Goal: Task Accomplishment & Management: Manage account settings

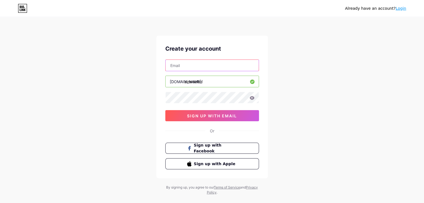
click at [214, 63] on input "text" at bounding box center [212, 65] width 93 height 11
type input "[EMAIL_ADDRESS][DOMAIN_NAME]"
click at [253, 99] on icon at bounding box center [251, 98] width 5 height 4
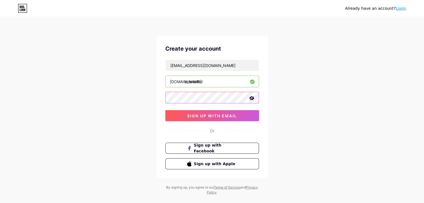
click at [158, 99] on div "Create your account [EMAIL_ADDRESS][DOMAIN_NAME] [DOMAIN_NAME]/ zirarazlan sign…" at bounding box center [211, 107] width 111 height 143
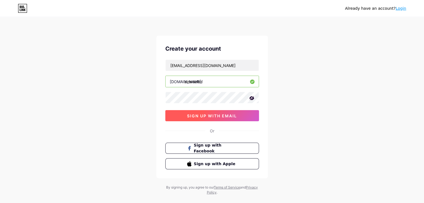
click at [210, 119] on button "sign up with email" at bounding box center [212, 115] width 94 height 11
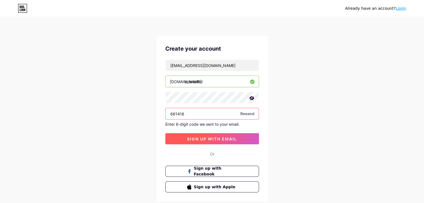
type input "661416"
click at [226, 141] on button "sign up with email" at bounding box center [212, 138] width 94 height 11
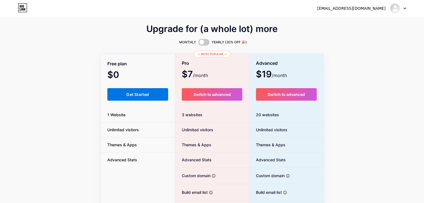
click at [154, 95] on button "Get Started" at bounding box center [137, 94] width 61 height 13
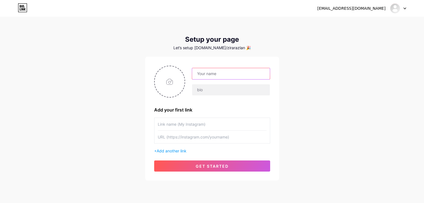
click at [222, 74] on input "text" at bounding box center [230, 73] width 77 height 11
type input "z"
type input "ZiraRazlan"
click at [211, 90] on input "text" at bounding box center [230, 89] width 77 height 11
paste input "Fun & creative learning for kids – ABCs, numbers & more!" 🎨📚"
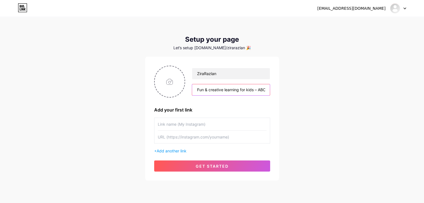
scroll to position [0, 49]
click at [198, 91] on input "Fun & creative learning for kids – ABCs, numbers & more!" 🎨📚" at bounding box center [230, 89] width 77 height 11
click at [253, 89] on input "Fun & creative learning for kids – ABCs, numbers & more!" 🎨📚" at bounding box center [230, 89] width 77 height 11
type input "Fun & creative learning for kids – ABCs, numbers & more 🎨📚!"
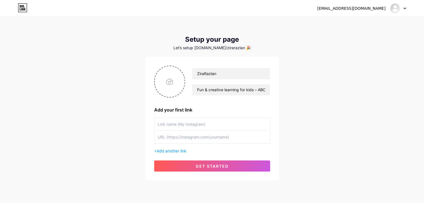
click at [182, 125] on input "text" at bounding box center [212, 124] width 109 height 13
type input "z"
type input "zirarazlan"
click at [173, 139] on input "text" at bounding box center [212, 137] width 109 height 13
drag, startPoint x: 209, startPoint y: 138, endPoint x: 198, endPoint y: 138, distance: 10.9
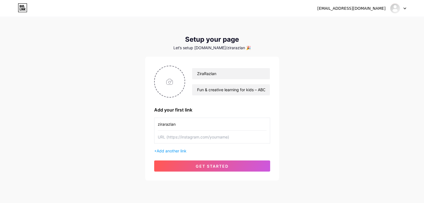
click at [198, 138] on input "text" at bounding box center [212, 137] width 109 height 13
type input "h"
type input "[URL][DOMAIN_NAME]"
drag, startPoint x: 182, startPoint y: 79, endPoint x: 179, endPoint y: 85, distance: 6.5
click at [167, 85] on input "file" at bounding box center [170, 81] width 30 height 31
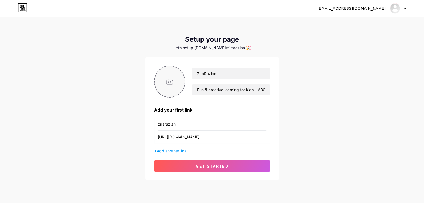
type input "C:\fakepath\WhatsApp Image [DATE] 3.56.56 PM.jpeg"
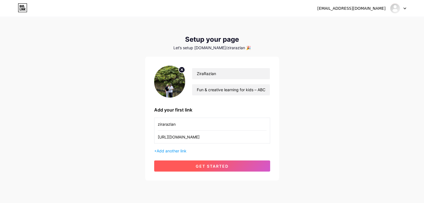
click at [176, 165] on button "get started" at bounding box center [212, 166] width 116 height 11
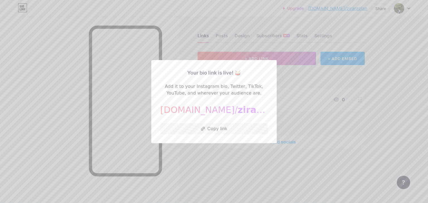
click at [210, 153] on div at bounding box center [214, 101] width 428 height 203
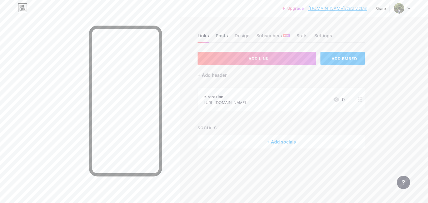
click at [220, 35] on div "Posts" at bounding box center [222, 37] width 12 height 10
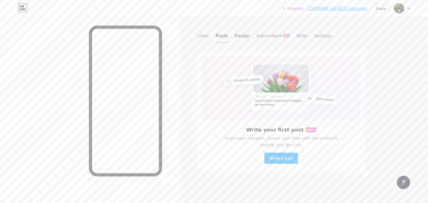
click at [235, 35] on div "Design" at bounding box center [242, 37] width 15 height 10
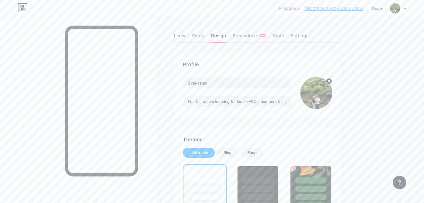
click at [185, 38] on div "Links" at bounding box center [179, 37] width 11 height 10
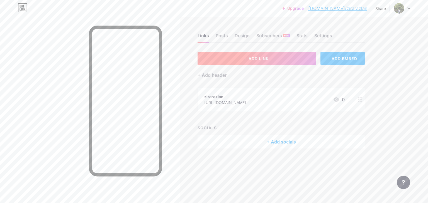
click at [240, 57] on button "+ ADD LINK" at bounding box center [257, 58] width 118 height 13
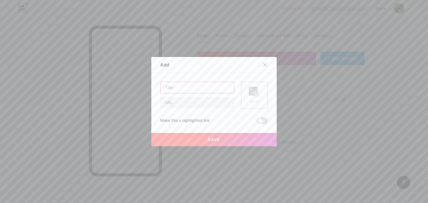
click at [203, 87] on input "text" at bounding box center [197, 87] width 74 height 11
click at [179, 102] on input "text" at bounding box center [197, 102] width 74 height 11
paste input "[URL][DOMAIN_NAME]"
type input "[URL][DOMAIN_NAME]"
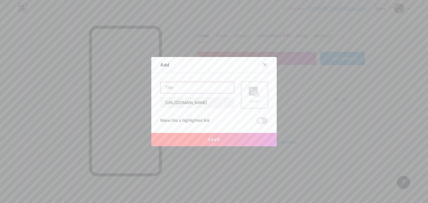
scroll to position [0, 0]
click at [184, 87] on input "text" at bounding box center [197, 87] width 74 height 11
type input "Math Genius Workbook 7-9Years"
click at [251, 96] on icon at bounding box center [254, 92] width 11 height 10
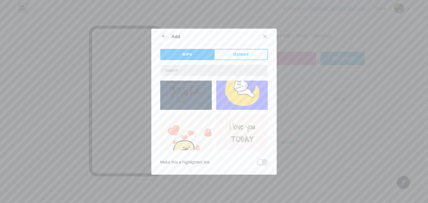
scroll to position [18, 0]
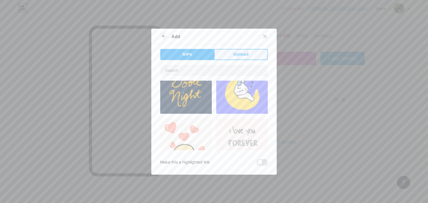
click at [242, 56] on span "Upload" at bounding box center [240, 55] width 15 height 6
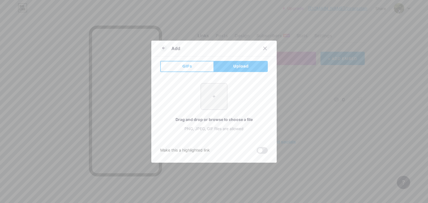
click at [213, 98] on input "file" at bounding box center [214, 97] width 26 height 26
type input "C:\fakepath\Math Workbook 7-9.png"
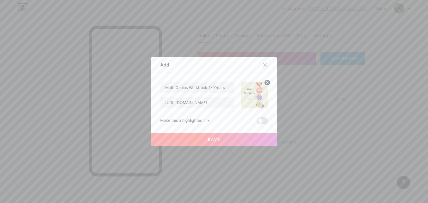
click at [213, 138] on span "Save" at bounding box center [214, 139] width 13 height 5
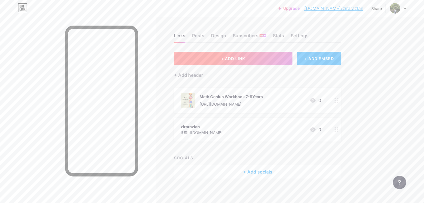
click at [242, 59] on button "+ ADD LINK" at bounding box center [233, 58] width 118 height 13
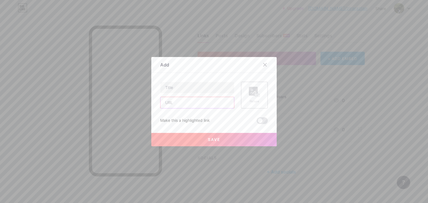
click at [183, 103] on input "text" at bounding box center [197, 102] width 74 height 11
paste input "[URL][DOMAIN_NAME]"
type input "[URL][DOMAIN_NAME]"
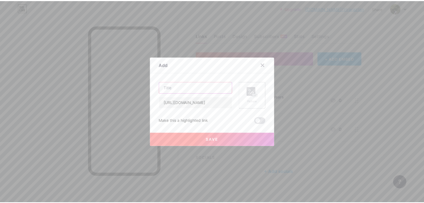
scroll to position [0, 0]
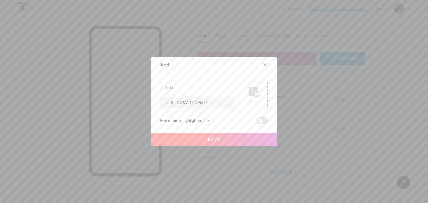
click at [179, 88] on input "text" at bounding box center [197, 87] width 74 height 11
type input "Pulau Nombor for 4-6Years"
click at [350, 84] on div at bounding box center [214, 101] width 428 height 203
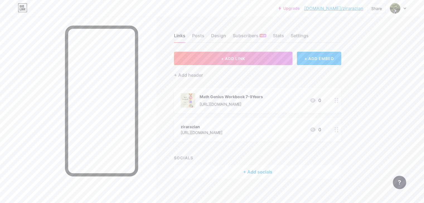
click at [263, 96] on div "Math Genius Workbook 7-9Years" at bounding box center [231, 97] width 63 height 6
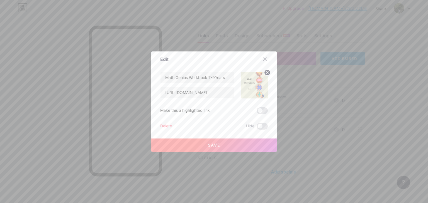
click at [291, 82] on div at bounding box center [214, 101] width 428 height 203
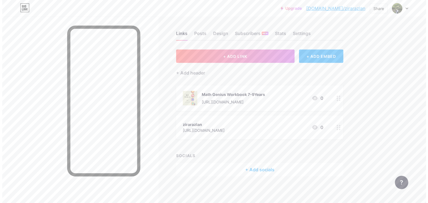
scroll to position [3, 0]
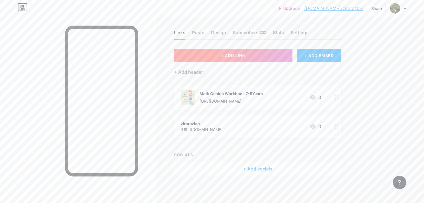
click at [254, 58] on button "+ ADD LINK" at bounding box center [233, 55] width 118 height 13
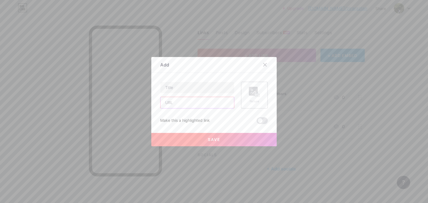
click at [205, 104] on input "text" at bounding box center [197, 102] width 74 height 11
paste input "[URL][DOMAIN_NAME]"
type input "[URL][DOMAIN_NAME]"
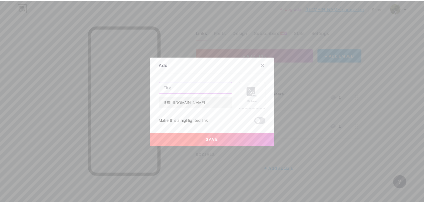
scroll to position [0, 0]
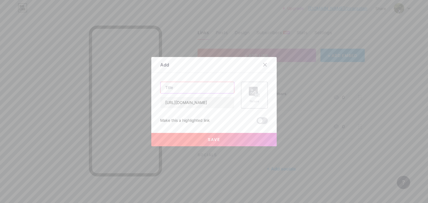
click at [203, 91] on input "text" at bounding box center [197, 87] width 74 height 11
type input "Pulau Nombor! for 4-6Years"
click at [255, 95] on rect at bounding box center [257, 95] width 4 height 3
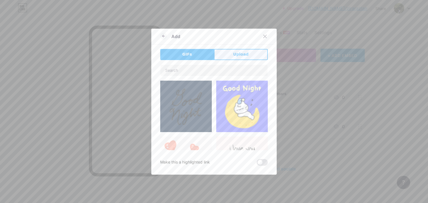
click at [233, 51] on button "Upload" at bounding box center [241, 54] width 54 height 11
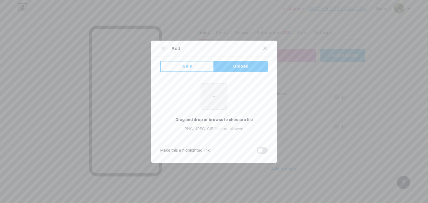
click at [211, 98] on input "file" at bounding box center [214, 97] width 26 height 26
type input "C:\fakepath\Pulau Nombor 4-6.png"
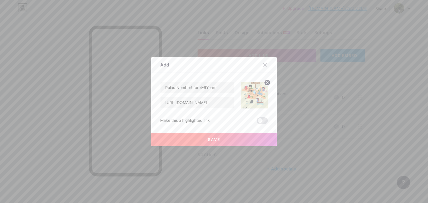
click at [226, 137] on button "Save" at bounding box center [213, 139] width 125 height 13
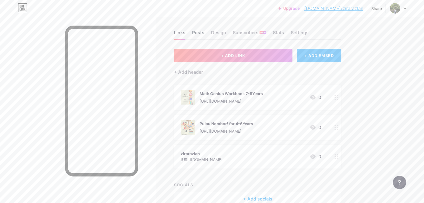
click at [204, 33] on div "Posts" at bounding box center [198, 34] width 12 height 10
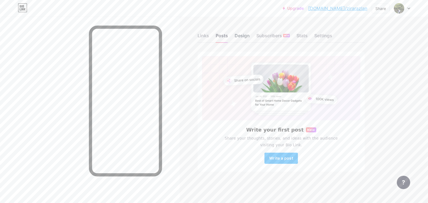
click at [239, 38] on div "Design" at bounding box center [242, 37] width 15 height 10
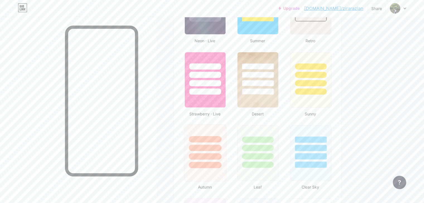
scroll to position [408, 0]
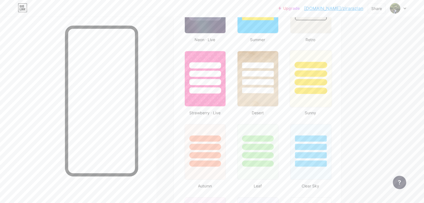
click at [332, 94] on div at bounding box center [310, 78] width 42 height 57
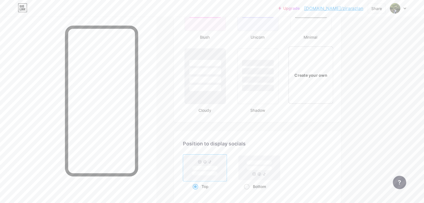
scroll to position [650, 0]
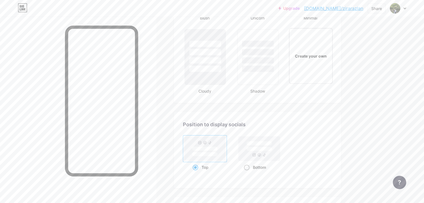
click at [249, 165] on span at bounding box center [247, 168] width 6 height 6
click at [247, 173] on input "Bottom" at bounding box center [246, 175] width 4 height 4
radio input "true"
click at [198, 166] on span at bounding box center [196, 168] width 6 height 6
click at [196, 173] on input "Top" at bounding box center [195, 175] width 4 height 4
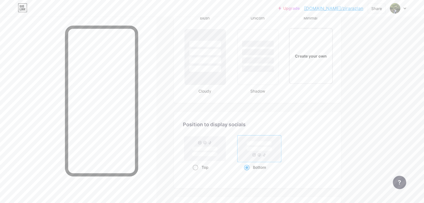
radio input "true"
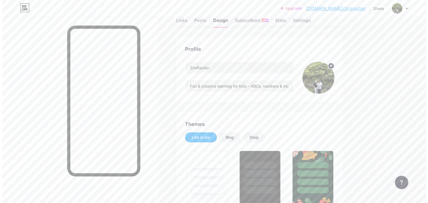
scroll to position [0, 0]
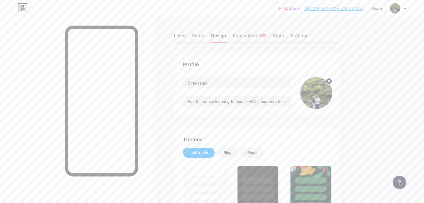
click at [185, 35] on div "Links" at bounding box center [179, 37] width 11 height 10
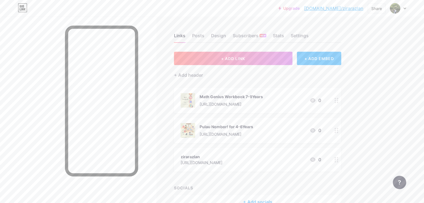
click at [336, 100] on circle at bounding box center [334, 100] width 1 height 1
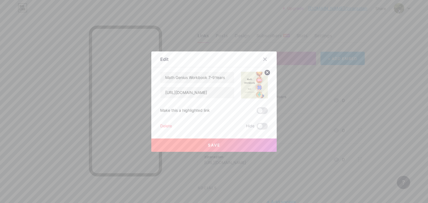
click at [253, 84] on img at bounding box center [254, 85] width 27 height 27
click at [264, 73] on circle at bounding box center [267, 73] width 6 height 6
click at [250, 86] on icon at bounding box center [254, 82] width 11 height 10
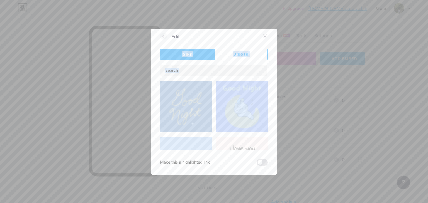
drag, startPoint x: 246, startPoint y: 33, endPoint x: 244, endPoint y: 110, distance: 76.9
click at [244, 131] on div "Edit GIFs Upload Content YouTube Play YouTube video without leaving your page. …" at bounding box center [213, 102] width 125 height 146
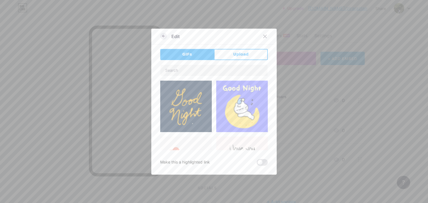
click at [163, 37] on icon at bounding box center [163, 36] width 7 height 7
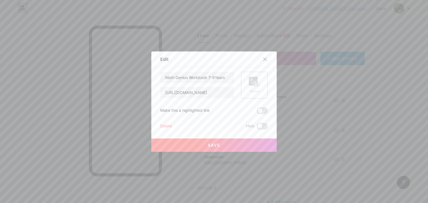
click at [249, 85] on rect at bounding box center [253, 81] width 9 height 9
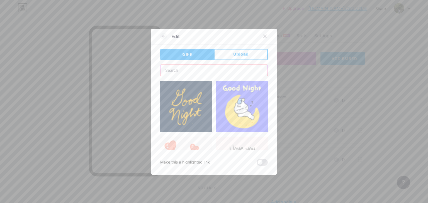
click at [188, 70] on input "text" at bounding box center [213, 70] width 107 height 11
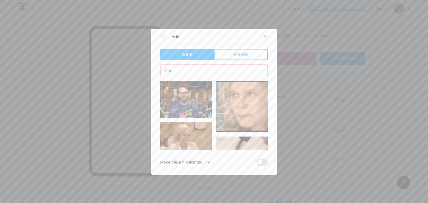
type input "m"
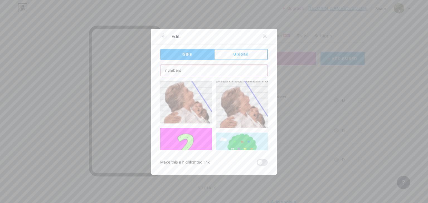
scroll to position [879, 0]
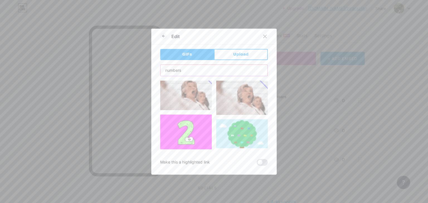
drag, startPoint x: 185, startPoint y: 73, endPoint x: 148, endPoint y: 76, distance: 36.9
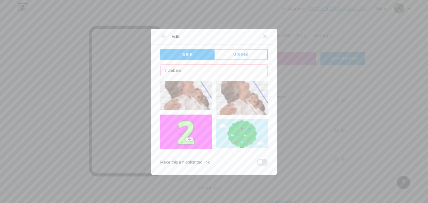
click at [148, 76] on div "Edit GIFs Upload Content YouTube Play YouTube video without leaving your page. …" at bounding box center [214, 101] width 428 height 203
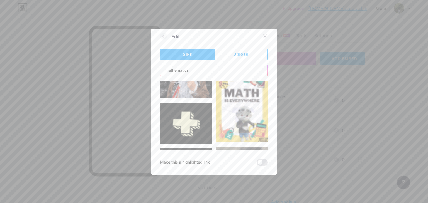
scroll to position [982, 0]
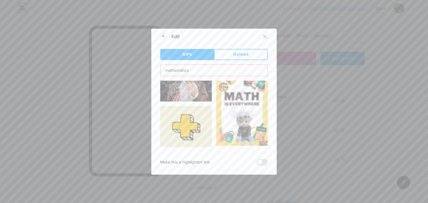
type input "mathematics"
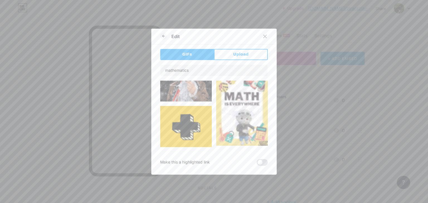
click at [178, 152] on img at bounding box center [186, 166] width 52 height 29
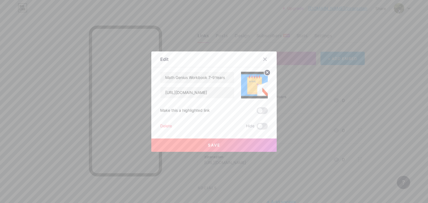
click at [217, 147] on span "Save" at bounding box center [214, 145] width 13 height 5
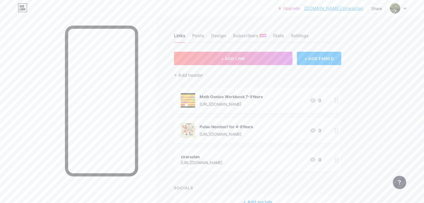
click at [313, 127] on div "Pulau Nombor! for 4-6Years [URL][DOMAIN_NAME] 0" at bounding box center [251, 130] width 140 height 14
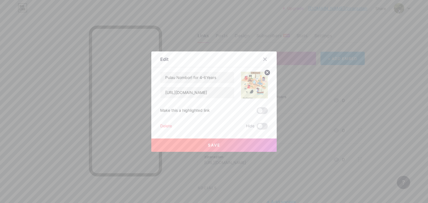
click at [254, 89] on img at bounding box center [254, 85] width 27 height 27
click at [266, 73] on circle at bounding box center [267, 73] width 6 height 6
click at [249, 85] on rect at bounding box center [253, 81] width 9 height 9
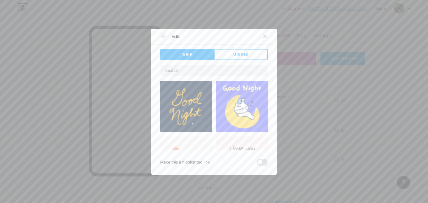
click at [192, 76] on div at bounding box center [214, 108] width 108 height 86
click at [192, 70] on input "text" at bounding box center [213, 70] width 107 height 11
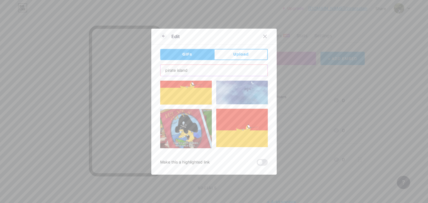
scroll to position [772, 0]
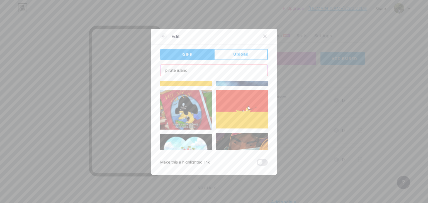
type input "pirate island"
click at [183, 134] on img at bounding box center [186, 149] width 52 height 30
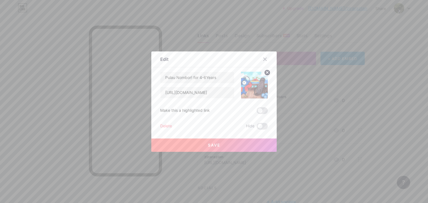
click at [208, 144] on span "Save" at bounding box center [214, 145] width 13 height 5
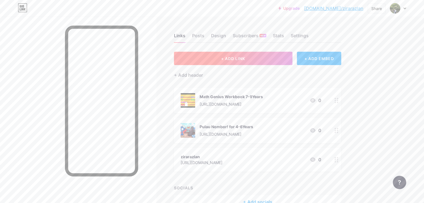
click at [277, 58] on button "+ ADD LINK" at bounding box center [233, 58] width 118 height 13
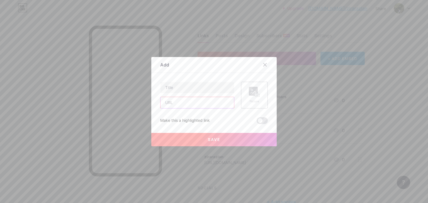
click at [206, 103] on input "text" at bounding box center [197, 102] width 74 height 11
paste input "[URL][DOMAIN_NAME]"
type input "[URL][DOMAIN_NAME]"
click at [179, 89] on input "text" at bounding box center [197, 87] width 74 height 11
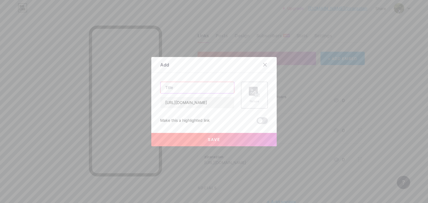
scroll to position [0, 0]
type input "Terokai Langit for 4-6Years"
click at [250, 93] on rect at bounding box center [253, 91] width 9 height 9
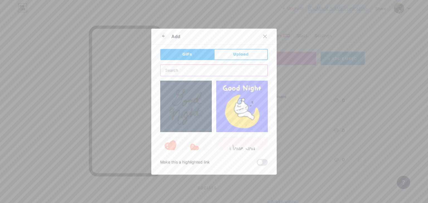
click at [183, 70] on input "text" at bounding box center [213, 70] width 107 height 11
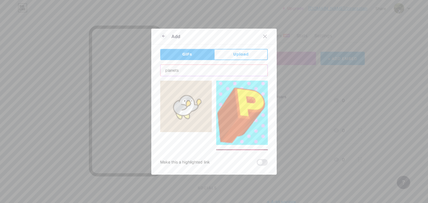
type input "planets"
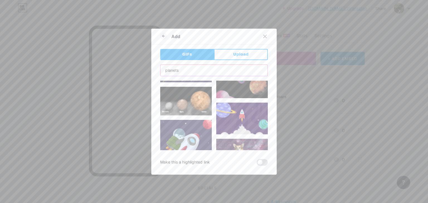
scroll to position [241, 0]
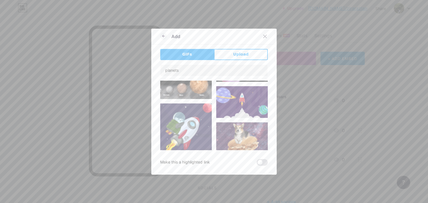
click at [239, 98] on img at bounding box center [242, 102] width 52 height 32
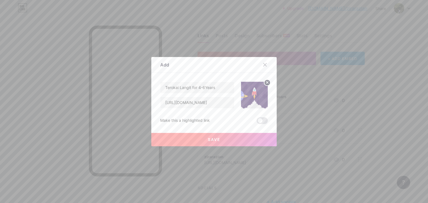
click at [212, 137] on span "Save" at bounding box center [214, 139] width 13 height 5
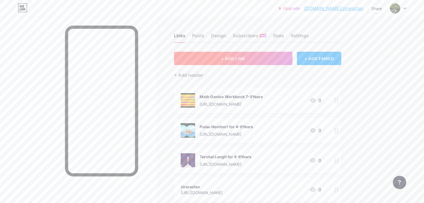
click at [279, 57] on button "+ ADD LINK" at bounding box center [233, 58] width 118 height 13
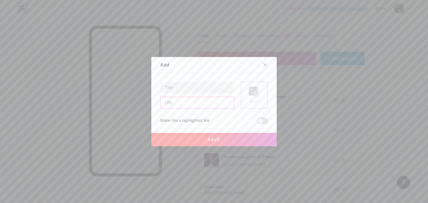
click at [192, 102] on input "text" at bounding box center [197, 102] width 74 height 11
paste input "[URL][DOMAIN_NAME]"
type input "[URL][DOMAIN_NAME]"
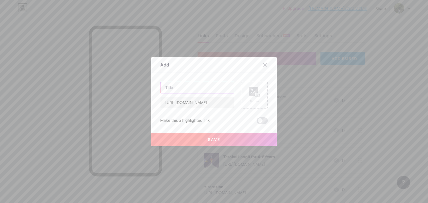
click at [176, 87] on input "text" at bounding box center [197, 87] width 74 height 11
type input "Alphabet Coloring for 4-6Years"
click at [255, 94] on rect at bounding box center [257, 95] width 4 height 3
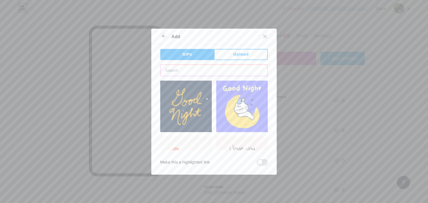
click at [192, 70] on input "text" at bounding box center [213, 70] width 107 height 11
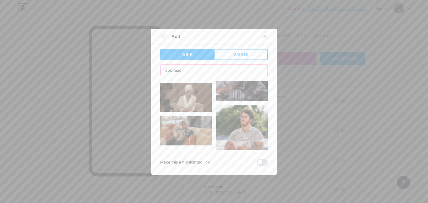
scroll to position [613, 0]
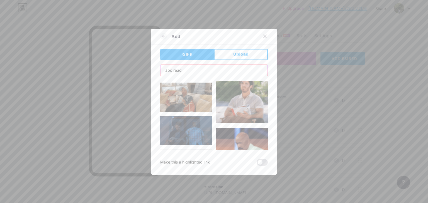
drag, startPoint x: 186, startPoint y: 73, endPoint x: 149, endPoint y: 72, distance: 37.1
click at [151, 72] on div "Add GIFs Upload Content YouTube Play YouTube video without leaving your page. A…" at bounding box center [213, 102] width 125 height 146
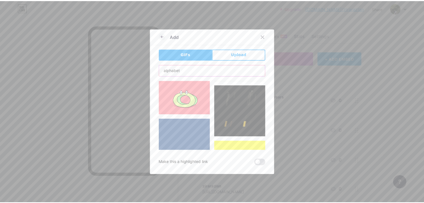
scroll to position [1839, 0]
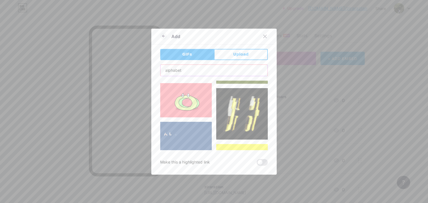
type input "alphabet"
click at [191, 165] on img at bounding box center [186, 180] width 52 height 30
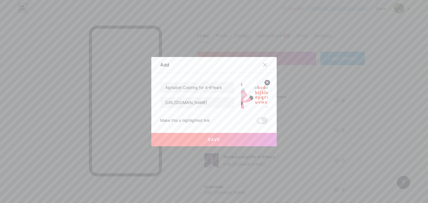
click at [259, 101] on img at bounding box center [254, 95] width 27 height 27
click at [196, 138] on button "Save" at bounding box center [213, 139] width 125 height 13
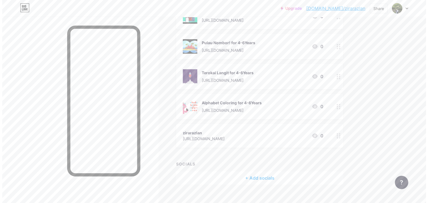
scroll to position [93, 0]
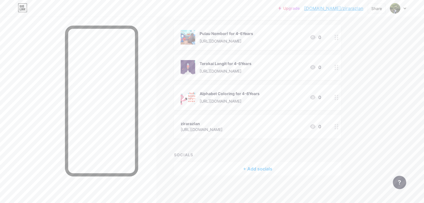
click at [338, 127] on icon at bounding box center [336, 126] width 4 height 5
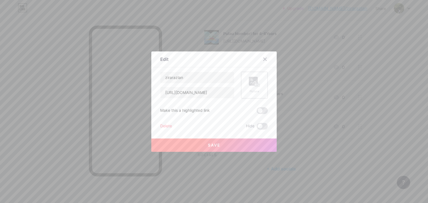
click at [259, 87] on div "Picture" at bounding box center [254, 85] width 27 height 27
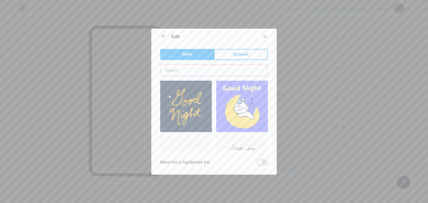
click at [199, 68] on input "text" at bounding box center [213, 70] width 107 height 11
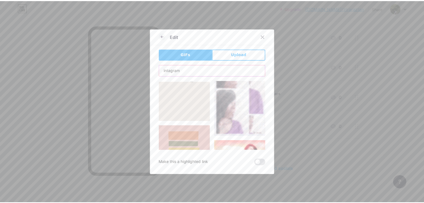
scroll to position [149, 0]
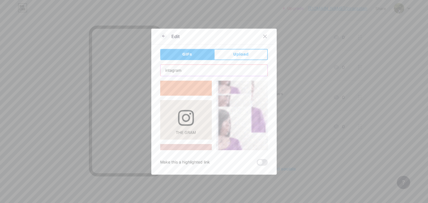
type input "intagram"
click at [188, 110] on img at bounding box center [186, 120] width 52 height 40
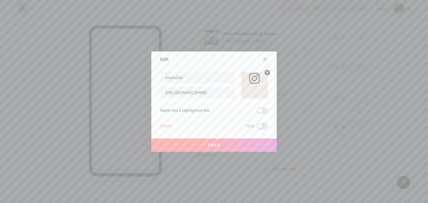
click at [215, 145] on span "Save" at bounding box center [214, 145] width 13 height 5
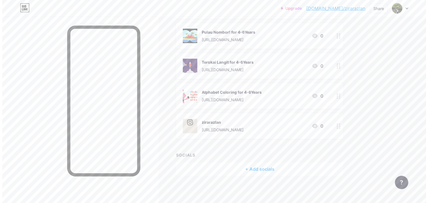
scroll to position [95, 0]
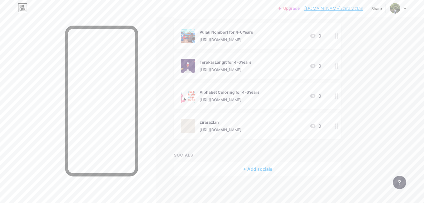
click at [285, 171] on div "+ Add socials" at bounding box center [257, 169] width 167 height 13
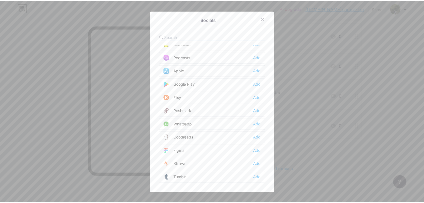
scroll to position [408, 0]
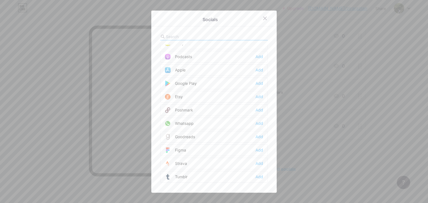
click at [205, 122] on div "Whatsapp Add" at bounding box center [214, 124] width 108 height 12
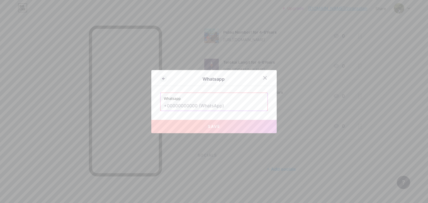
click at [183, 104] on input "text" at bounding box center [214, 105] width 100 height 9
click at [233, 104] on input "text" at bounding box center [214, 105] width 100 height 9
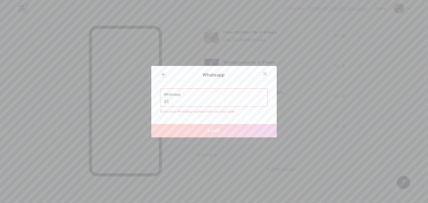
type input "0"
click at [164, 103] on input "[CREDIT_CARD_NUMBER]" at bounding box center [214, 101] width 100 height 9
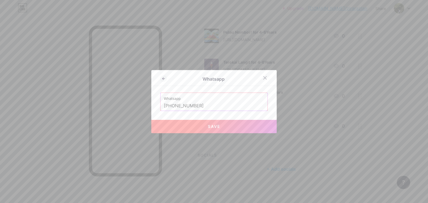
click at [218, 127] on button "Save" at bounding box center [213, 126] width 125 height 13
type input "[URL][DOMAIN_NAME][PHONE_NUMBER]"
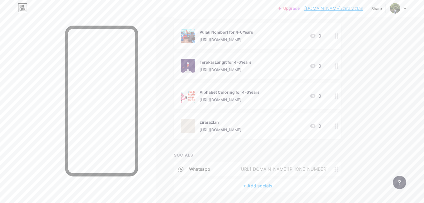
scroll to position [111, 0]
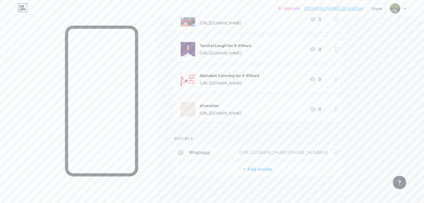
click at [364, 147] on div "Links Posts Design Subscribers NEW Stats Settings + ADD LINK + ADD EMBED + Add …" at bounding box center [182, 54] width 364 height 299
click at [338, 152] on circle at bounding box center [337, 152] width 1 height 1
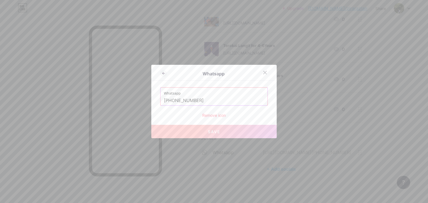
click at [390, 144] on div at bounding box center [214, 101] width 428 height 203
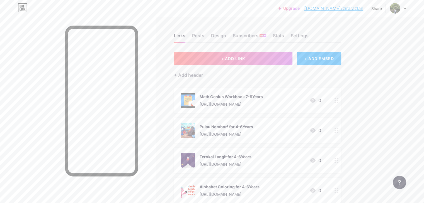
scroll to position [0, 0]
click at [389, 94] on div "Upgrade [DOMAIN_NAME]/zirara... [DOMAIN_NAME]/zirarazlan Share Switch accounts …" at bounding box center [212, 157] width 424 height 315
click at [375, 11] on div "Share" at bounding box center [376, 9] width 11 height 6
click at [335, 30] on div "Copy link" at bounding box center [330, 28] width 21 height 7
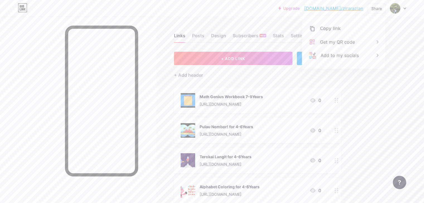
click at [263, 9] on div "Upgrade [DOMAIN_NAME]/zirara... [DOMAIN_NAME]/zirarazlan Share Copy link [URL][…" at bounding box center [212, 8] width 424 height 10
